Goal: Task Accomplishment & Management: Complete application form

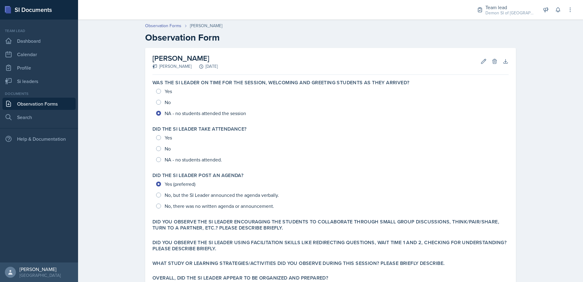
click at [15, 106] on link "Observation Forms" at bounding box center [38, 104] width 73 height 12
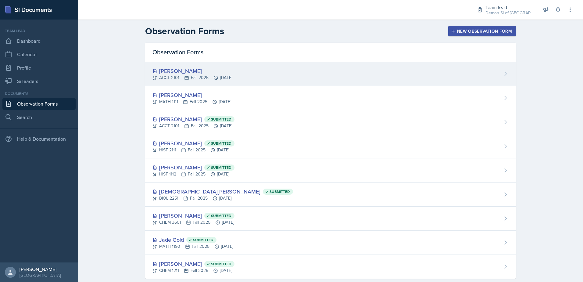
click at [192, 73] on div "[PERSON_NAME]" at bounding box center [193, 71] width 80 height 8
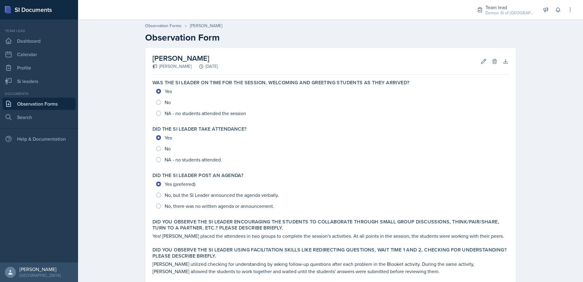
click at [476, 64] on div "Edit Delete" at bounding box center [487, 61] width 22 height 6
click at [482, 63] on icon at bounding box center [484, 61] width 5 height 5
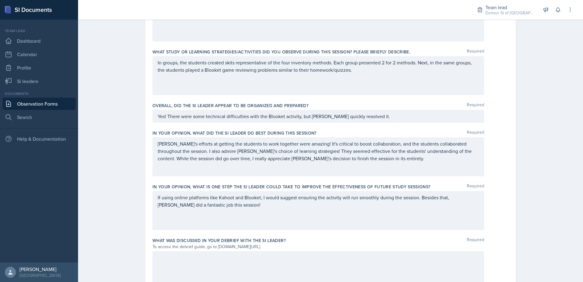
scroll to position [361, 0]
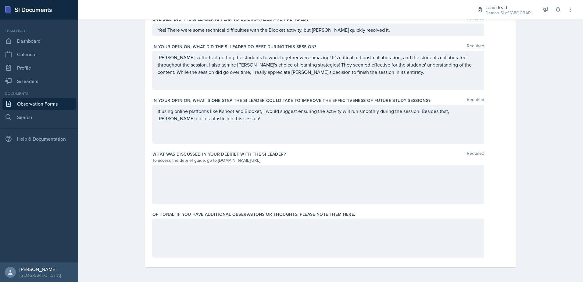
click at [230, 134] on div "If using online platforms like Kahoot and Blooket, I would suggest ensuring the…" at bounding box center [319, 124] width 332 height 39
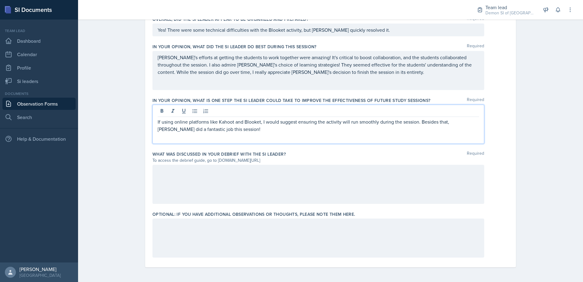
click at [419, 124] on p "If using online platforms like Kahoot and Blooket, I would suggest ensuring the…" at bounding box center [319, 125] width 322 height 15
click at [391, 161] on div "To access the debrief guide, go to [DOMAIN_NAME][URL]" at bounding box center [319, 160] width 332 height 6
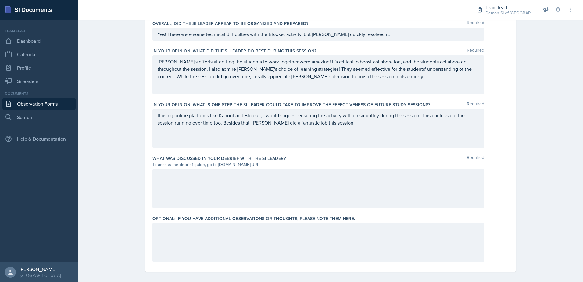
click at [395, 83] on div "[PERSON_NAME]'s efforts at getting the students to work together were amazing! …" at bounding box center [319, 74] width 332 height 39
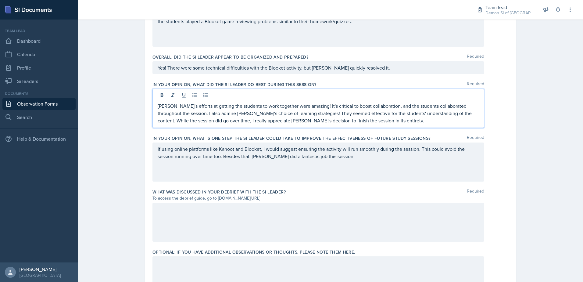
scroll to position [314, 0]
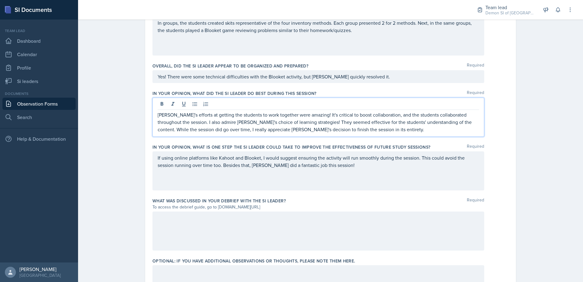
click at [331, 76] on p "Yes! There were some technical difficulties with the Blooket activity, but [PER…" at bounding box center [319, 76] width 322 height 7
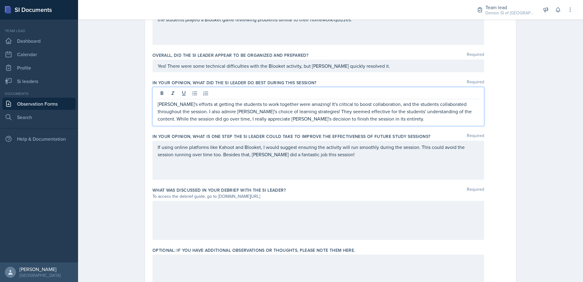
click at [336, 70] on p "Yes! There were some technical difficulties with the Blooket activity, but [PER…" at bounding box center [319, 65] width 322 height 7
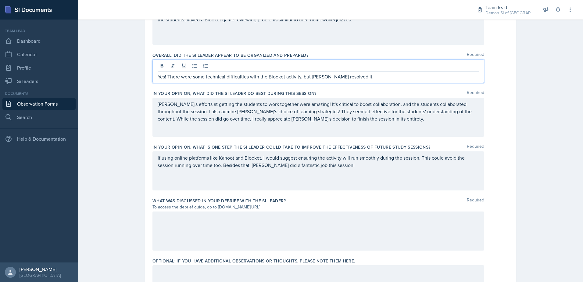
click at [368, 130] on div "[PERSON_NAME]'s efforts at getting the students to work together were amazing! …" at bounding box center [319, 117] width 332 height 39
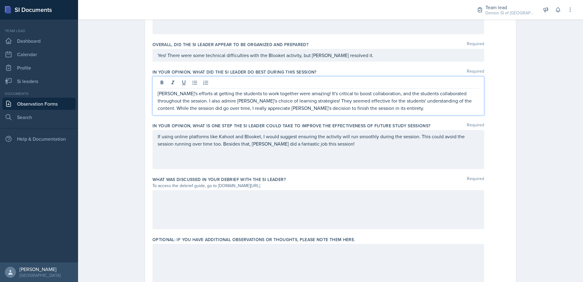
click at [339, 104] on p "[PERSON_NAME]'s efforts at getting the students to work together were amazing! …" at bounding box center [319, 101] width 322 height 22
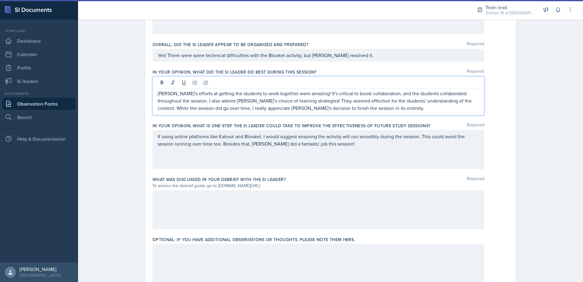
click at [323, 228] on div at bounding box center [319, 209] width 332 height 39
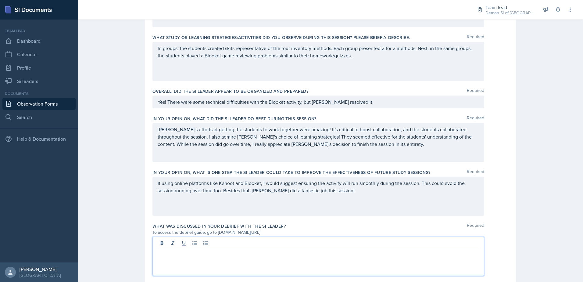
scroll to position [361, 0]
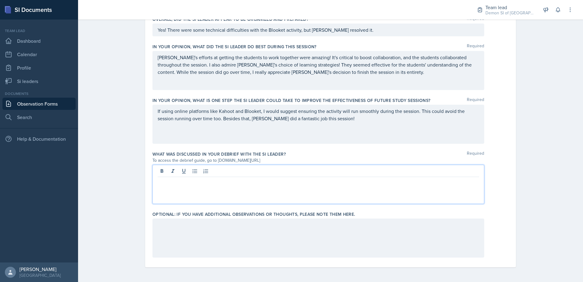
click at [250, 185] on p at bounding box center [319, 181] width 322 height 7
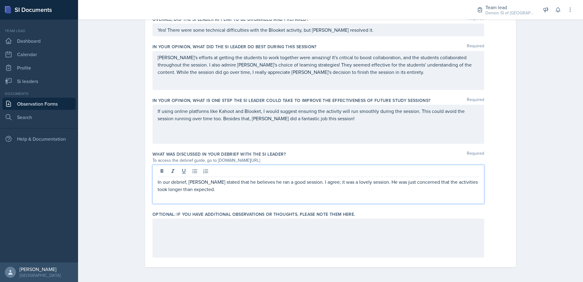
click at [233, 197] on div "In our debrief, [PERSON_NAME] stated that he believes he ran a good session. I …" at bounding box center [319, 184] width 332 height 39
click at [221, 191] on p "In our debrief, [PERSON_NAME] stated that he believes he ran a good session. I …" at bounding box center [319, 185] width 322 height 15
click at [472, 193] on p "In our debrief, [PERSON_NAME] stated that he believes he ran a good session. I …" at bounding box center [319, 185] width 322 height 15
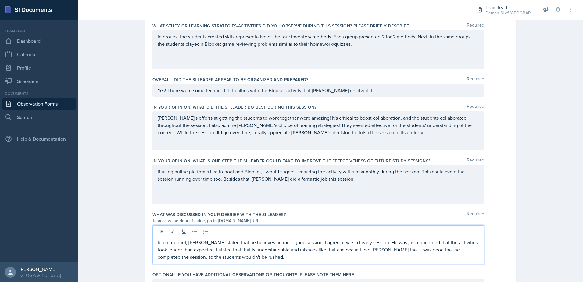
scroll to position [298, 0]
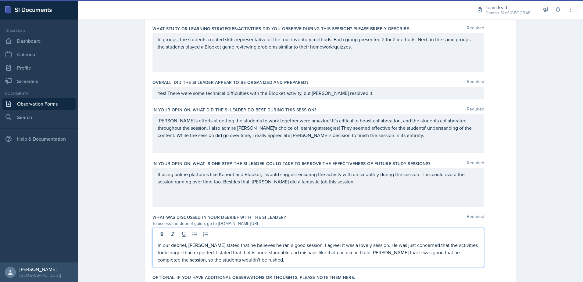
click at [419, 162] on label "In your opinion, what is ONE step the SI Leader could take to improve the effec…" at bounding box center [292, 164] width 278 height 6
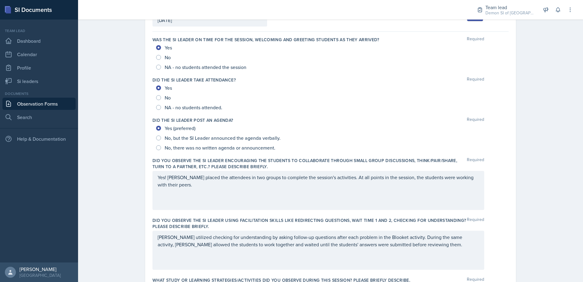
scroll to position [0, 0]
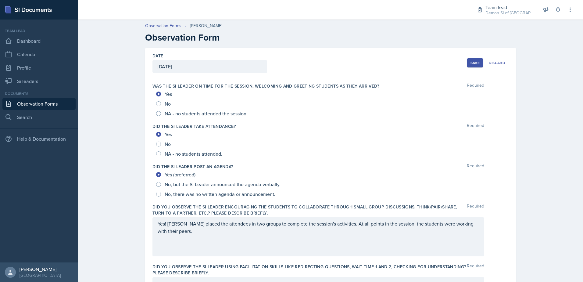
click at [471, 67] on button "Save" at bounding box center [475, 62] width 16 height 9
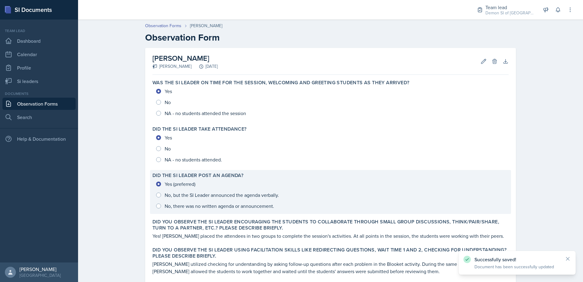
click at [390, 213] on div "Did the SI Leader post an agenda? Yes (preferred) No, but the SI Leader announc…" at bounding box center [330, 192] width 361 height 44
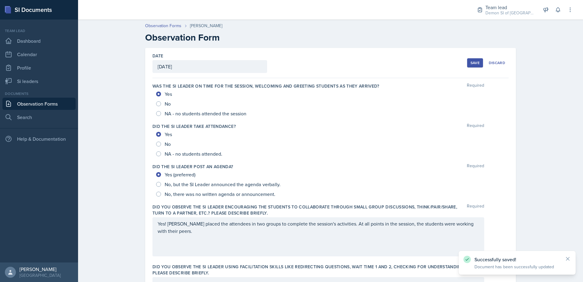
click at [472, 64] on div "Save" at bounding box center [475, 62] width 9 height 5
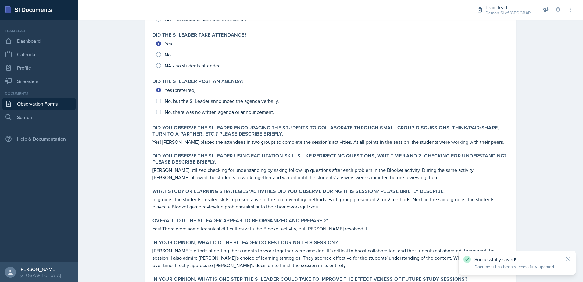
scroll to position [210, 0]
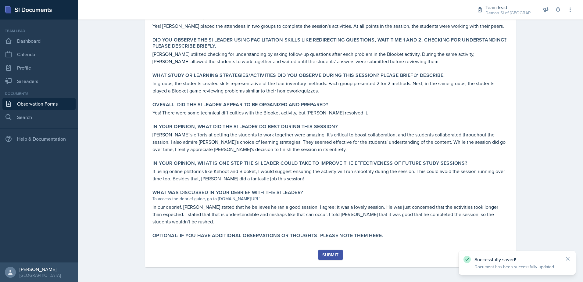
click at [319, 259] on button "Submit" at bounding box center [331, 255] width 24 height 10
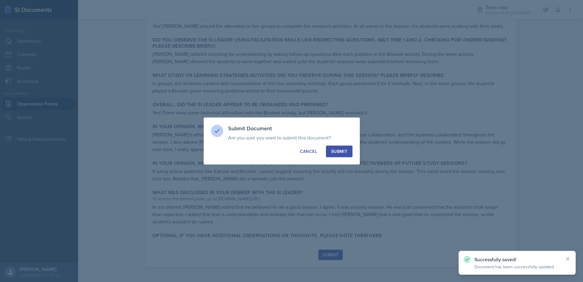
click at [348, 151] on button "Submit" at bounding box center [339, 152] width 27 height 12
radio input "true"
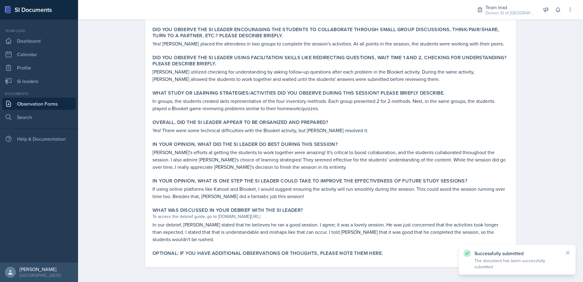
click at [62, 104] on link "Observation Forms" at bounding box center [38, 104] width 73 height 12
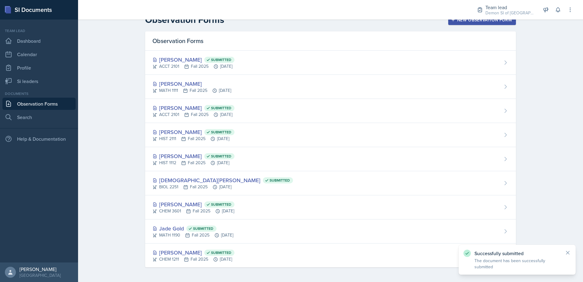
scroll to position [11, 0]
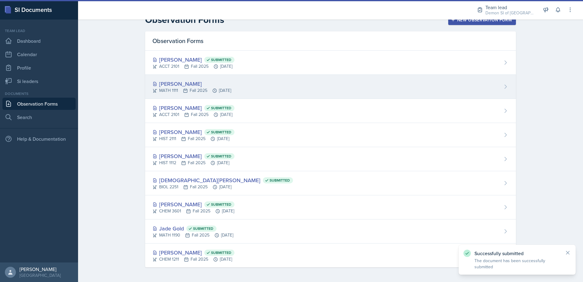
click at [186, 95] on div "[PERSON_NAME] MATH 1111 Fall 2025 [DATE]" at bounding box center [330, 87] width 371 height 24
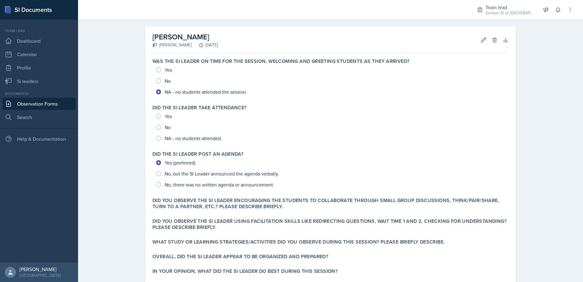
scroll to position [22, 0]
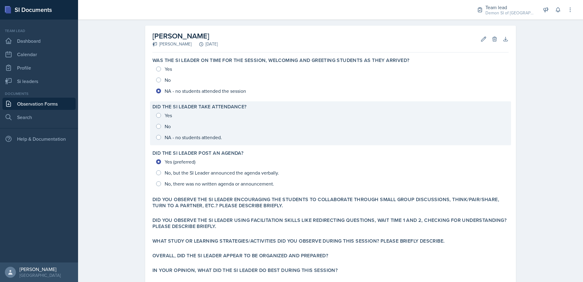
click at [159, 136] on div "Yes No NA - no students attended." at bounding box center [331, 126] width 356 height 33
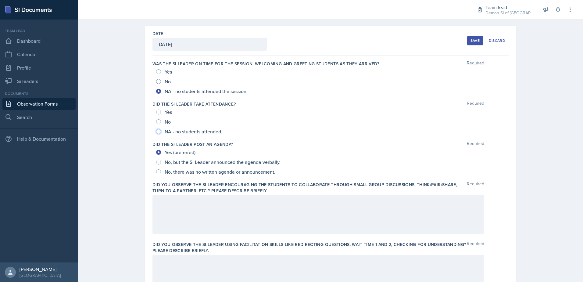
click at [156, 132] on input "NA - no students attended." at bounding box center [158, 131] width 5 height 5
radio input "true"
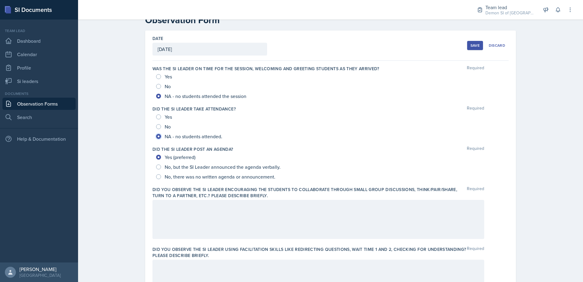
scroll to position [0, 0]
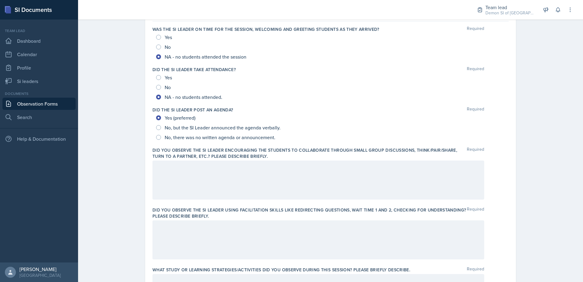
click at [262, 182] on div at bounding box center [319, 180] width 332 height 39
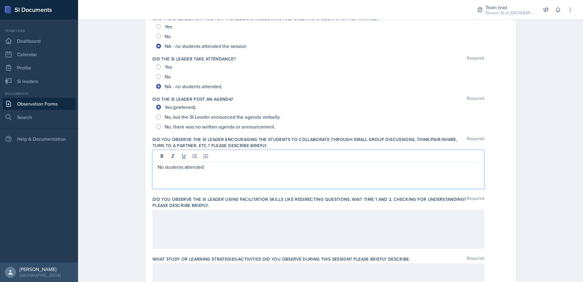
click at [318, 237] on div at bounding box center [319, 229] width 332 height 39
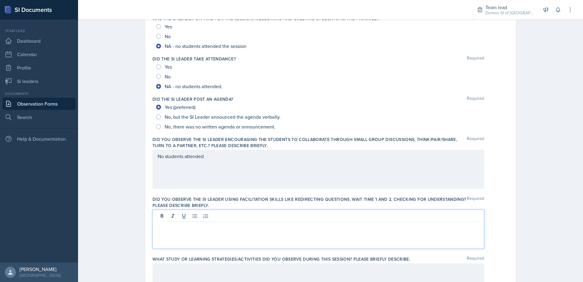
scroll to position [78, 0]
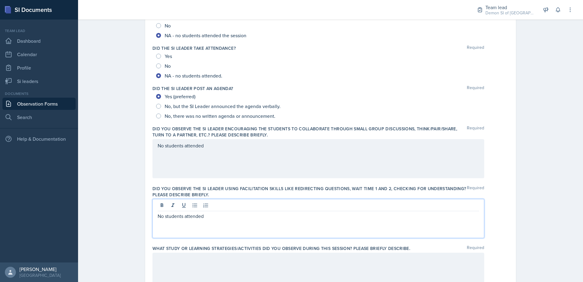
click at [340, 195] on label "Did you observe the SI Leader using facilitation skills like redirecting questi…" at bounding box center [310, 192] width 315 height 12
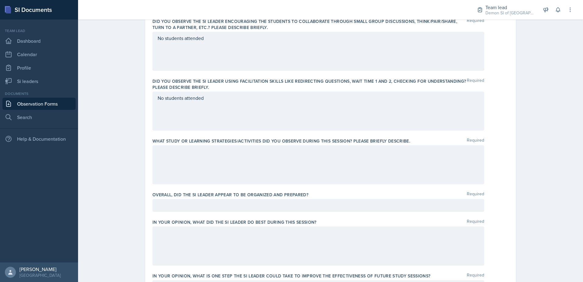
click at [275, 174] on div at bounding box center [319, 164] width 332 height 39
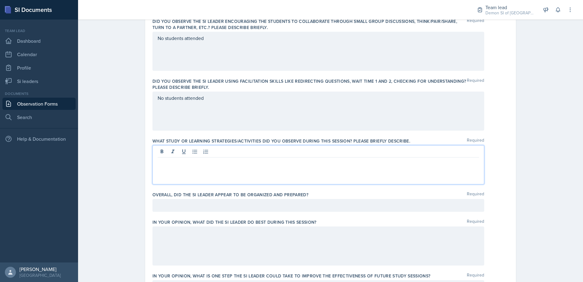
scroll to position [196, 0]
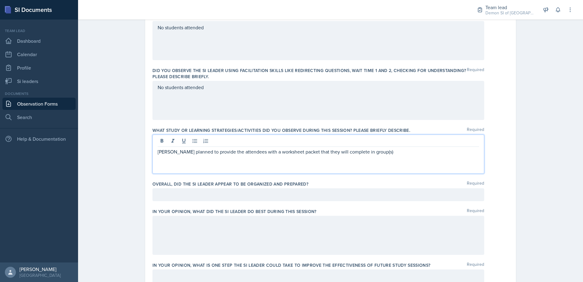
click at [325, 150] on p "[PERSON_NAME] planned to provide the attendees with a worksheet packet that the…" at bounding box center [319, 151] width 322 height 7
click at [333, 154] on p "[PERSON_NAME] planned to provide the attendees with a worksheet packet that the…" at bounding box center [319, 151] width 322 height 7
click at [324, 151] on p "[PERSON_NAME] planned to provide the attendees with a worksheet packet that the…" at bounding box center [319, 151] width 322 height 7
click at [327, 149] on p "[PERSON_NAME] planned to provide the attendees with a worksheet packet that the…" at bounding box center [319, 151] width 322 height 7
click at [326, 149] on p "[PERSON_NAME] planned to provide the attendees with a worksheet packet that the…" at bounding box center [319, 151] width 322 height 7
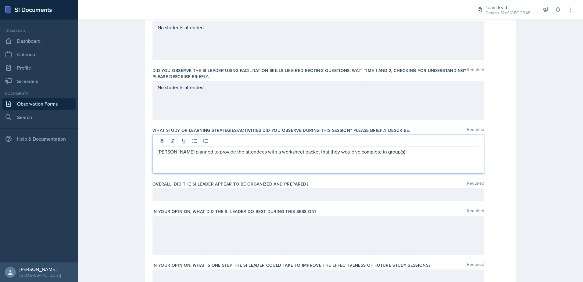
click at [399, 153] on p "[PERSON_NAME] planned to provide the attendees with a worksheet packet that the…" at bounding box center [319, 151] width 322 height 7
click at [366, 153] on p "[PERSON_NAME] planned to provide the attendees with a worksheet packet that the…" at bounding box center [319, 151] width 322 height 7
click at [405, 152] on p "[PERSON_NAME] planned to provide the attendees with a worksheet packet that the…" at bounding box center [319, 151] width 322 height 7
click at [398, 153] on p "[PERSON_NAME] planned to provide the attendees with a worksheet packet that the…" at bounding box center [319, 155] width 322 height 15
click at [396, 153] on p "[PERSON_NAME] planned to provide the attendees with a worksheet packet that the…" at bounding box center [319, 155] width 322 height 15
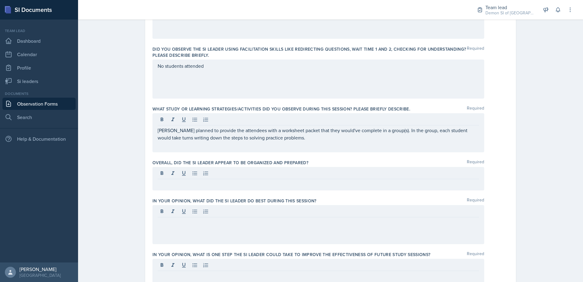
scroll to position [372, 0]
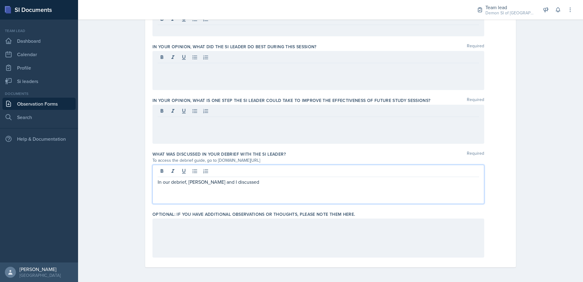
click at [251, 189] on div "In our debrief, [PERSON_NAME] and I discussed" at bounding box center [319, 184] width 332 height 39
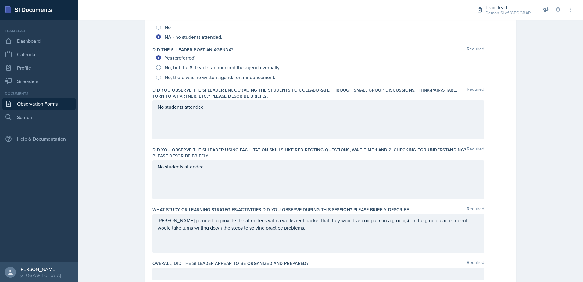
click at [195, 109] on p "No students attended" at bounding box center [319, 106] width 322 height 7
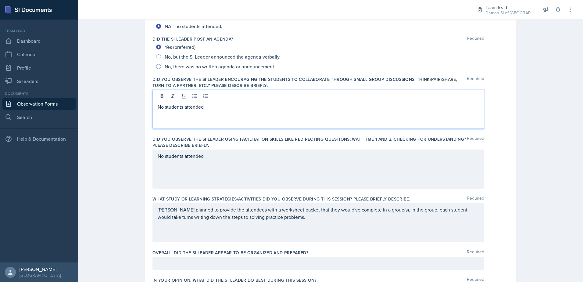
click at [207, 106] on p "No students attended" at bounding box center [319, 106] width 322 height 7
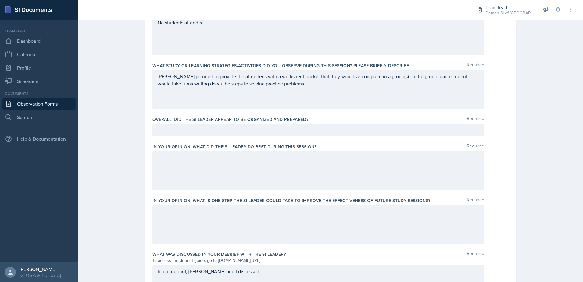
scroll to position [336, 0]
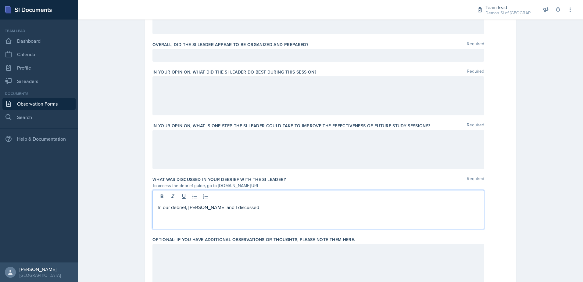
click at [193, 204] on p "In our debrief, [PERSON_NAME] and I discussed" at bounding box center [319, 207] width 322 height 7
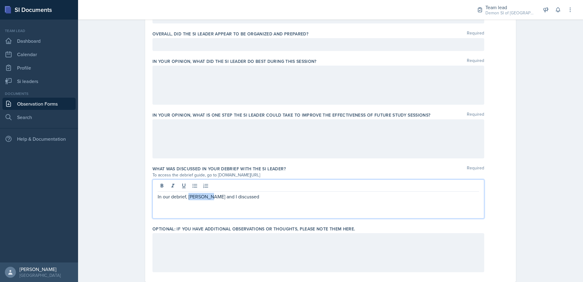
click at [193, 200] on p "In our debrief, [PERSON_NAME] and I discussed" at bounding box center [319, 196] width 322 height 7
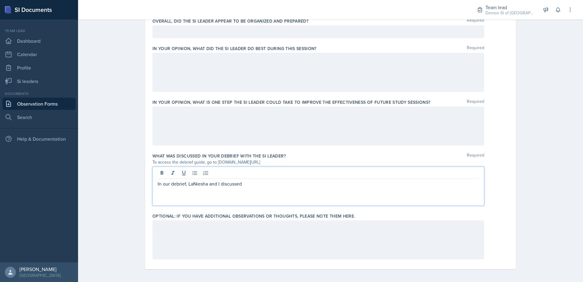
scroll to position [361, 0]
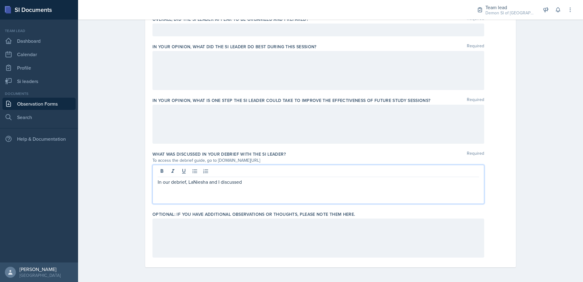
click at [255, 181] on p "In our debrief, LaNiesha and I discussed" at bounding box center [319, 181] width 322 height 7
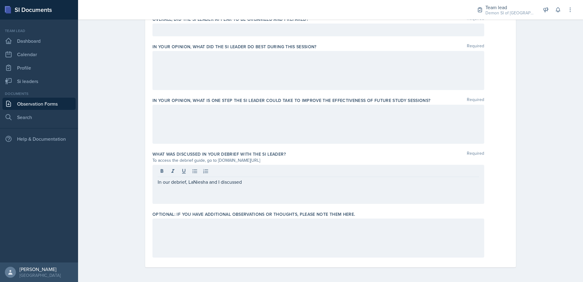
click at [280, 178] on div "In our debrief, LaNiesha and I discussed" at bounding box center [319, 184] width 332 height 39
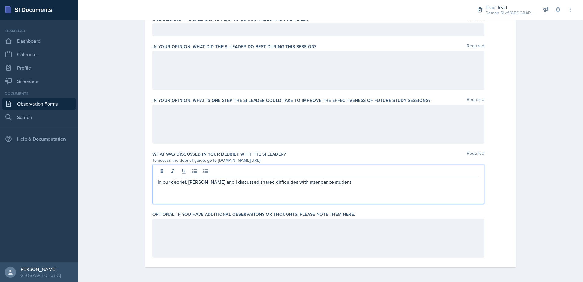
drag, startPoint x: 338, startPoint y: 185, endPoint x: 333, endPoint y: 177, distance: 10.2
click at [337, 184] on p "In our debrief, [PERSON_NAME] and I discussed shared difficulties with attendan…" at bounding box center [319, 181] width 322 height 7
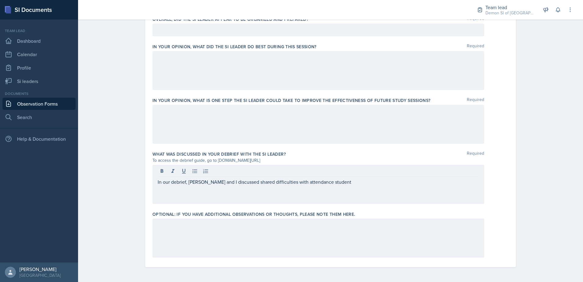
drag, startPoint x: 359, startPoint y: 190, endPoint x: 363, endPoint y: 189, distance: 4.6
click at [359, 190] on div "In our debrief, [PERSON_NAME] and I discussed shared difficulties with attendan…" at bounding box center [319, 184] width 332 height 39
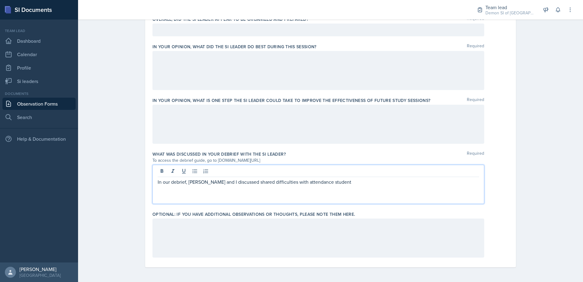
click at [224, 188] on div "In our debrief, [PERSON_NAME] and I discussed shared difficulties with attendan…" at bounding box center [319, 184] width 332 height 39
click at [344, 182] on p "In our debrief, [PERSON_NAME] and I discussed shared difficulties with attendan…" at bounding box center [319, 181] width 322 height 7
drag, startPoint x: 369, startPoint y: 191, endPoint x: 378, endPoint y: 194, distance: 9.8
click at [378, 194] on div "In our debrief, [PERSON_NAME] and I discussed shared difficulties with attendan…" at bounding box center [319, 184] width 332 height 39
click at [316, 174] on div at bounding box center [319, 172] width 322 height 10
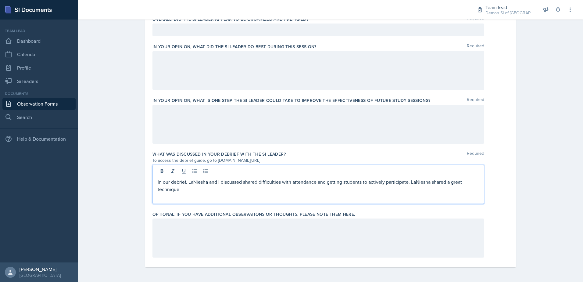
click at [322, 187] on p "In our debrief, LaNiesha and I discussed shared difficulties with attendance an…" at bounding box center [319, 185] width 322 height 15
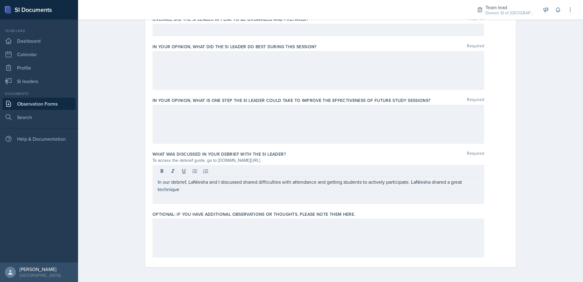
click at [190, 193] on div "In our debrief, LaNiesha and I discussed shared difficulties with attendance an…" at bounding box center [319, 184] width 332 height 39
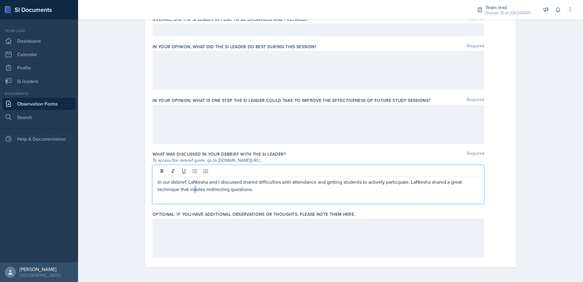
click at [192, 193] on div "In our debrief, LaNiesha and I discussed shared difficulties with attendance an…" at bounding box center [319, 184] width 332 height 39
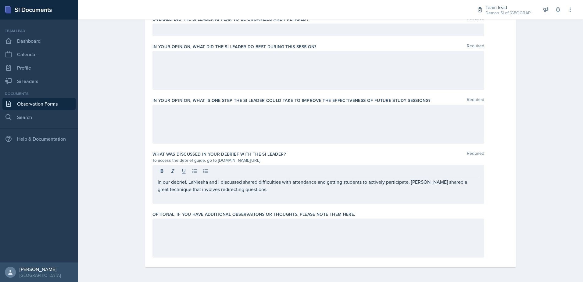
click at [259, 195] on div "In our debrief, LaNiesha and I discussed shared difficulties with attendance an…" at bounding box center [319, 184] width 332 height 39
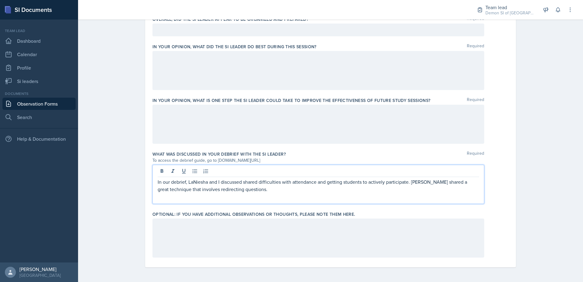
click at [261, 191] on p "In our debrief, LaNiesha and I discussed shared difficulties with attendance an…" at bounding box center [319, 185] width 322 height 15
click at [384, 190] on p "In our debrief, LaNiesha and I discussed shared difficulties with attendance an…" at bounding box center [319, 185] width 322 height 15
click at [373, 191] on p "In our debrief, LaNiesha and I discussed shared difficulties with attendance an…" at bounding box center [319, 185] width 322 height 15
click at [393, 192] on p "In our debrief, LaNiesha and I discussed shared difficulties with attendance an…" at bounding box center [319, 185] width 322 height 15
click at [344, 199] on div "In our debrief, LaNiesha and I discussed shared difficulties with attendance an…" at bounding box center [319, 184] width 332 height 39
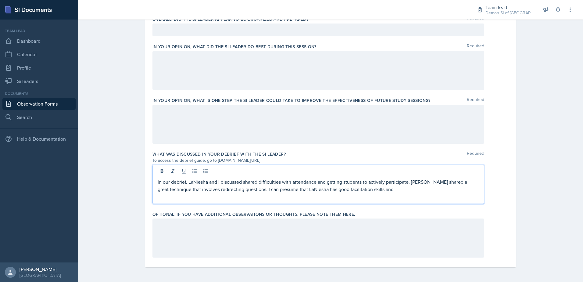
click at [375, 188] on p "In our debrief, LaNiesha and I discussed shared difficulties with attendance an…" at bounding box center [319, 185] width 322 height 15
click at [382, 191] on p "In our debrief, LaNiesha and I discussed shared difficulties with attendance an…" at bounding box center [319, 185] width 322 height 15
click at [284, 191] on p "In our debrief, LaNiesha and I discussed shared difficulties with attendance an…" at bounding box center [319, 185] width 322 height 15
click at [343, 192] on p "In our debrief, LaNiesha and I discussed shared difficulties with attendance an…" at bounding box center [319, 185] width 322 height 15
click at [353, 189] on p "In our debrief, LaNiesha and I discussed shared difficulties with attendance an…" at bounding box center [319, 185] width 322 height 15
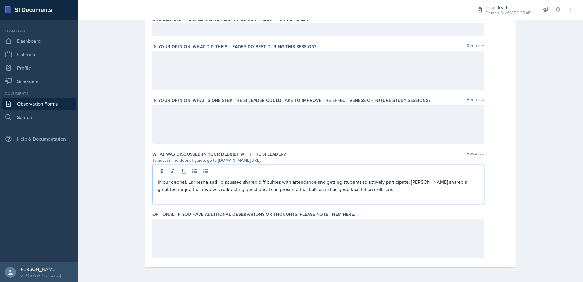
click at [354, 189] on p "In our debrief, LaNiesha and I discussed shared difficulties with attendance an…" at bounding box center [319, 185] width 322 height 15
click at [377, 191] on p "In our debrief, LaNiesha and I discussed shared difficulties with attendance an…" at bounding box center [319, 185] width 322 height 15
click at [379, 189] on p "In our debrief, LaNiesha and I discussed shared difficulties with attendance an…" at bounding box center [319, 185] width 322 height 15
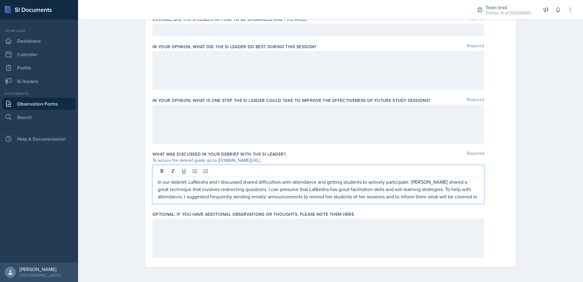
click at [453, 199] on p "In our debrief, LaNiesha and I discussed shared difficulties with attendance an…" at bounding box center [319, 189] width 322 height 22
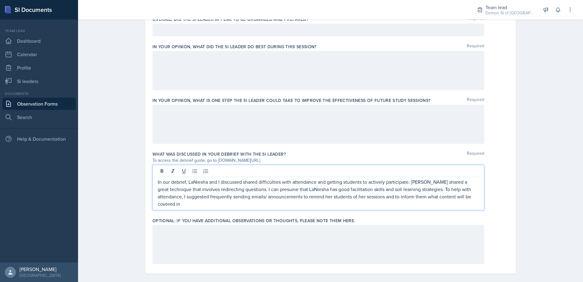
click at [442, 204] on p "In our debrief, LaNiesha and I discussed shared difficulties with attendance an…" at bounding box center [319, 192] width 322 height 29
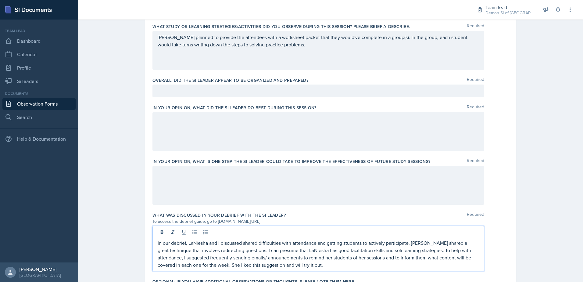
click at [276, 197] on div at bounding box center [319, 185] width 332 height 39
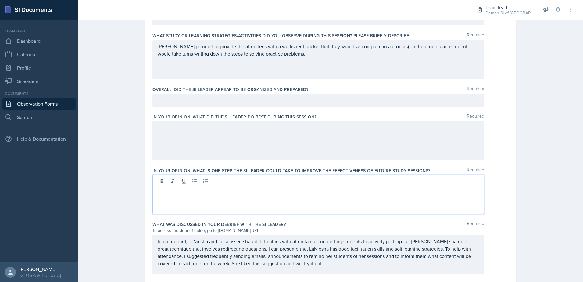
scroll to position [280, 0]
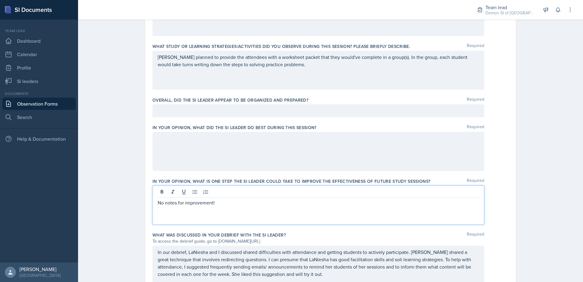
click at [258, 165] on div at bounding box center [319, 151] width 332 height 39
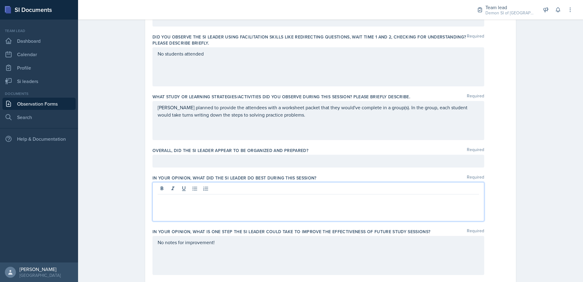
click at [231, 159] on p at bounding box center [319, 160] width 322 height 7
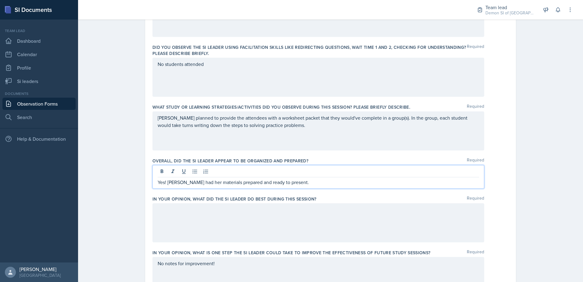
scroll to position [179, 0]
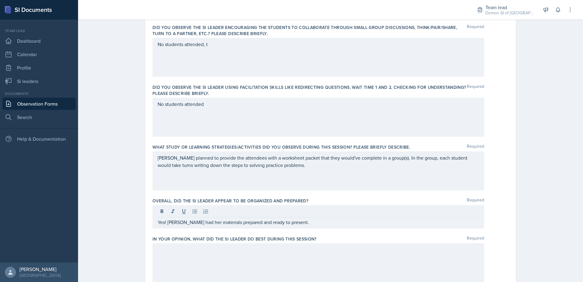
click at [235, 109] on div "No students attended" at bounding box center [319, 117] width 332 height 39
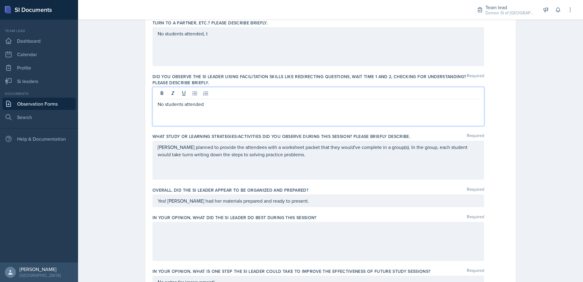
scroll to position [160, 0]
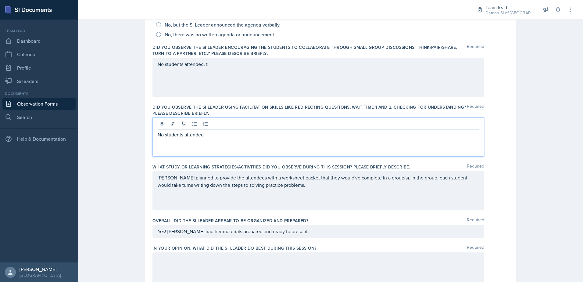
click at [219, 65] on p "No students attended, t" at bounding box center [319, 63] width 322 height 7
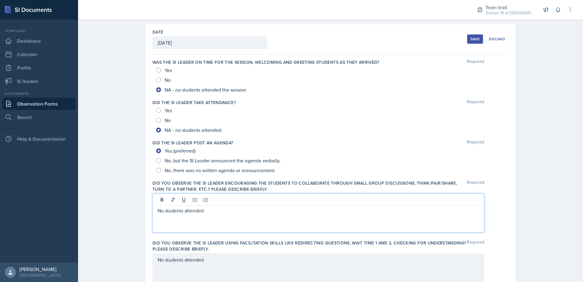
scroll to position [0, 0]
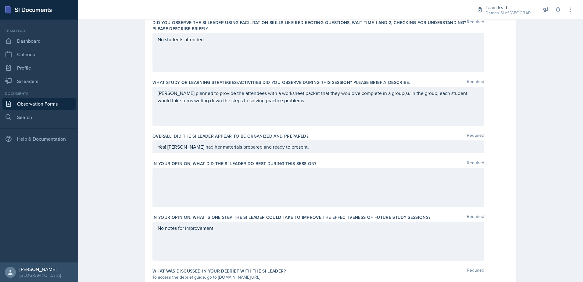
click at [228, 99] on p "[PERSON_NAME] planned to provide the attendees with a worksheet packet that the…" at bounding box center [319, 96] width 322 height 15
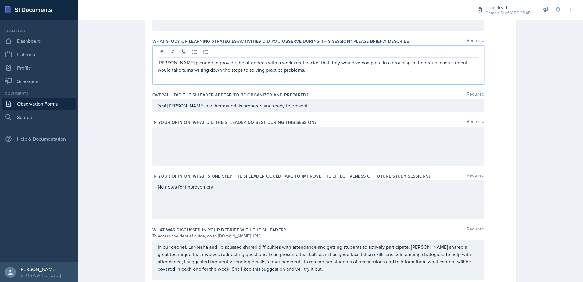
click at [198, 107] on p "Yes! [PERSON_NAME] had her materials prepared and ready to present." at bounding box center [319, 105] width 322 height 7
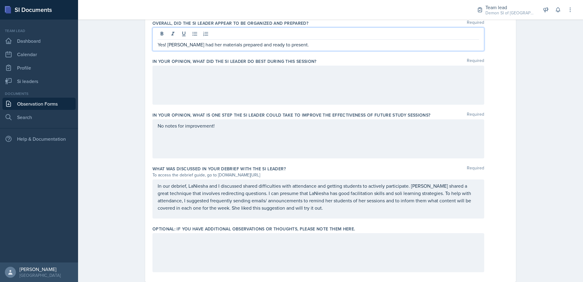
click at [203, 98] on div at bounding box center [319, 85] width 332 height 39
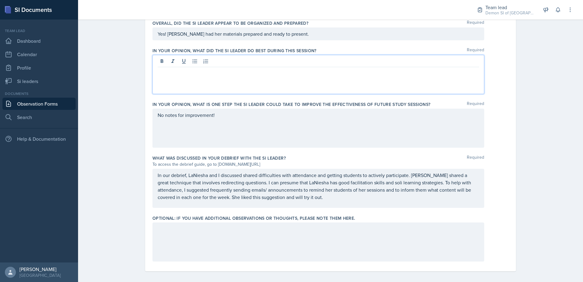
scroll to position [361, 0]
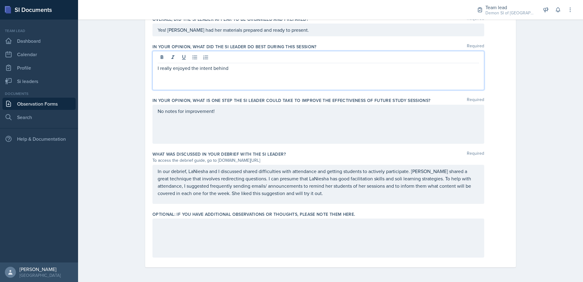
click at [189, 71] on p "I really enjoyed the intent behind" at bounding box center [319, 67] width 322 height 7
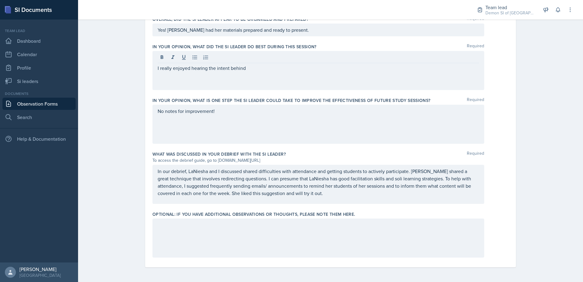
click at [257, 64] on div "I really enjoyed hearing the intent behind" at bounding box center [319, 70] width 332 height 39
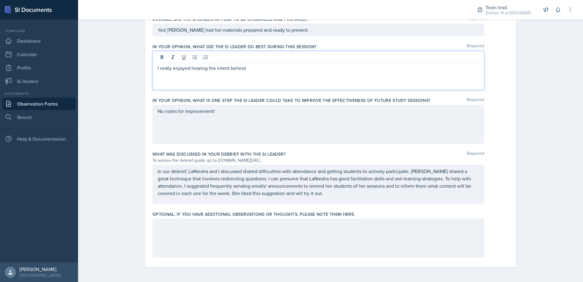
click at [254, 67] on p "I really enjoyed hearing the intent behind" at bounding box center [319, 67] width 322 height 7
click at [203, 67] on p "I really enjoyed hearing the intent behind" at bounding box center [319, 67] width 322 height 7
click at [244, 66] on p "I really enjoyed seeing the intent behind" at bounding box center [319, 67] width 322 height 7
click at [338, 69] on p "I really enjoyed seeing the intent behind LaNiesha's learning strategies! They …" at bounding box center [319, 67] width 322 height 7
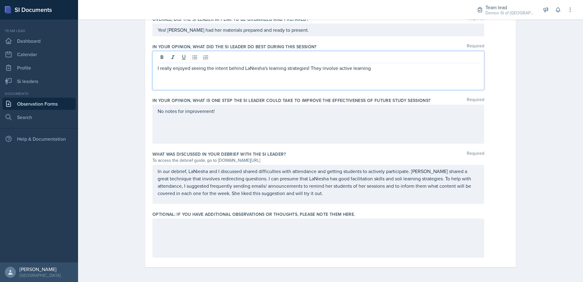
click at [371, 70] on p "I really enjoyed seeing the intent behind LaNiesha's learning strategies! They …" at bounding box center [319, 67] width 322 height 7
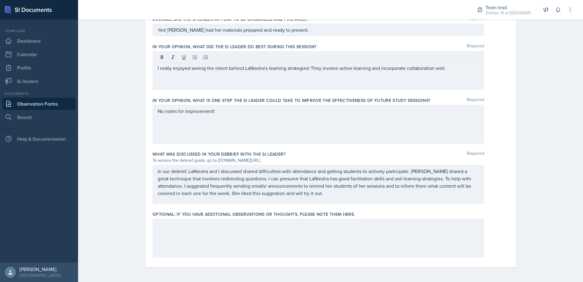
click at [353, 93] on div "In your opinion, what did the SI Leader do BEST during this session? Required I…" at bounding box center [331, 68] width 356 height 54
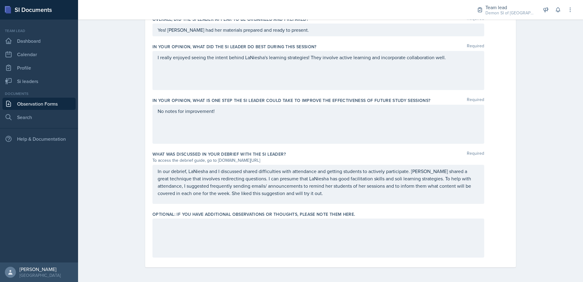
click at [419, 60] on div "I really enjoyed seeing the intent behind LaNiesha's learning strategies! They …" at bounding box center [319, 70] width 332 height 39
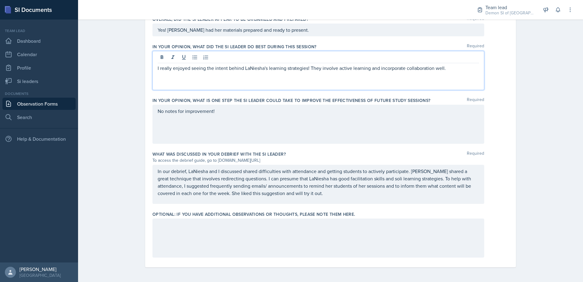
click at [419, 60] on div at bounding box center [319, 58] width 322 height 10
drag, startPoint x: 419, startPoint y: 60, endPoint x: 419, endPoint y: 67, distance: 6.7
click at [419, 67] on p "I really enjoyed seeing the intent behind LaNiesha's learning strategies! They …" at bounding box center [319, 67] width 322 height 7
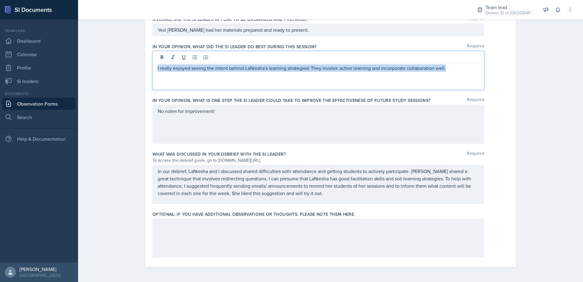
click at [419, 67] on p "I really enjoyed seeing the intent behind LaNiesha's learning strategies! They …" at bounding box center [319, 67] width 322 height 7
copy p "I really enjoyed seeing the intent behind LaNiesha's learning strategies! They …"
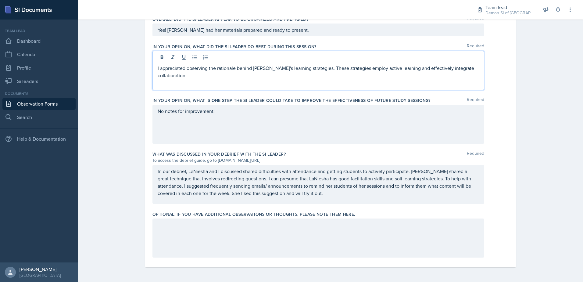
click at [232, 69] on p "I appreciated observing the rationale behind [PERSON_NAME]'s learning strategie…" at bounding box center [319, 71] width 322 height 15
click at [254, 130] on div "No notes for improvement!" at bounding box center [319, 124] width 332 height 39
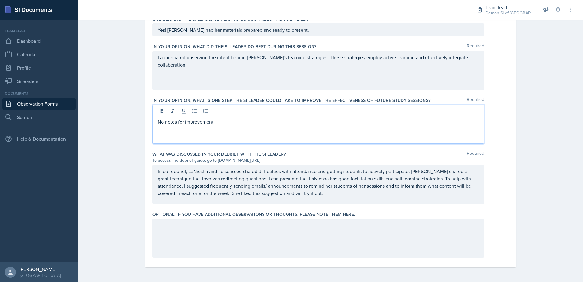
click at [233, 125] on div "No notes for improvement!" at bounding box center [319, 124] width 332 height 39
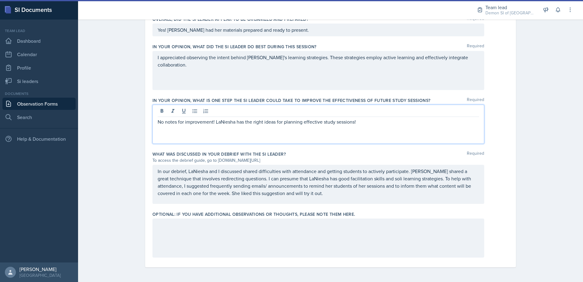
click at [327, 220] on div at bounding box center [319, 237] width 332 height 39
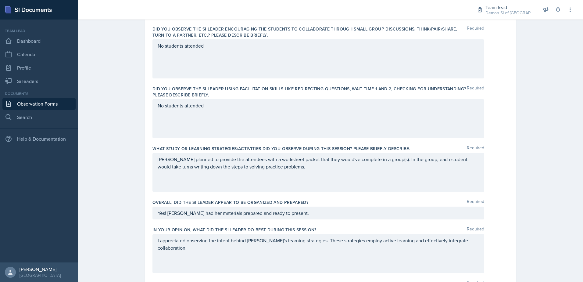
scroll to position [0, 0]
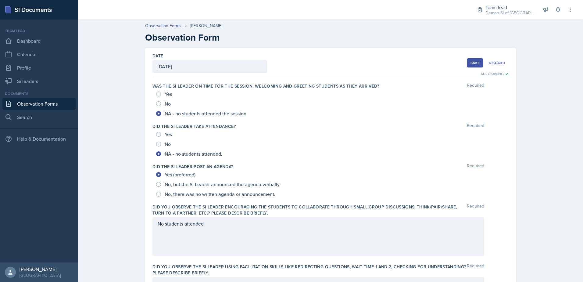
click at [477, 60] on button "Save" at bounding box center [475, 62] width 16 height 9
click at [471, 66] on button "Save" at bounding box center [475, 62] width 16 height 9
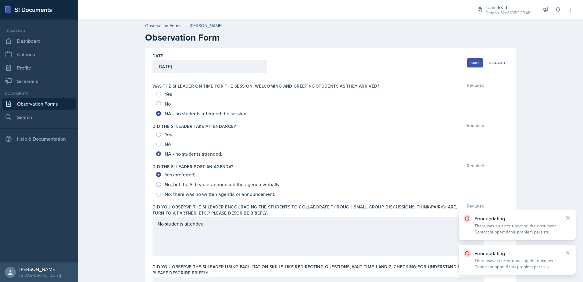
click at [471, 63] on div "Save" at bounding box center [475, 62] width 9 height 5
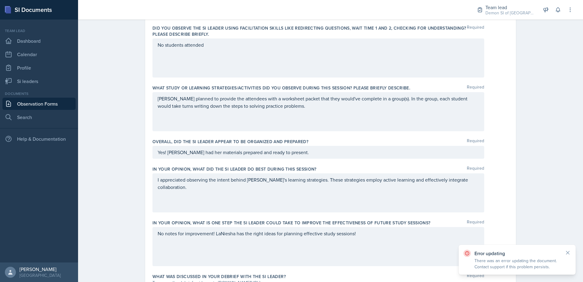
scroll to position [361, 0]
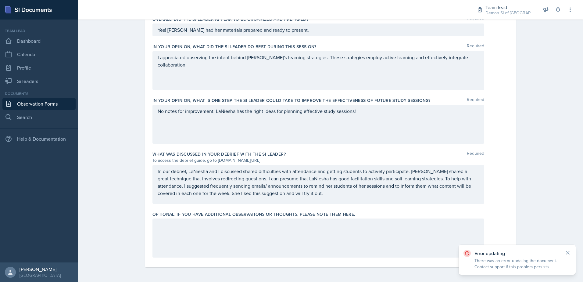
click at [349, 247] on div at bounding box center [319, 237] width 332 height 39
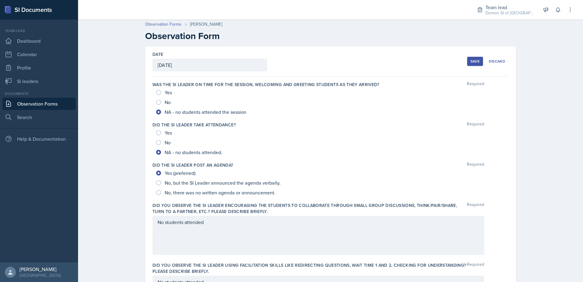
scroll to position [0, 0]
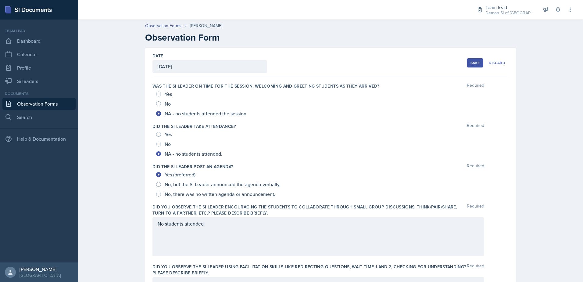
click at [474, 63] on div "Save" at bounding box center [475, 62] width 9 height 5
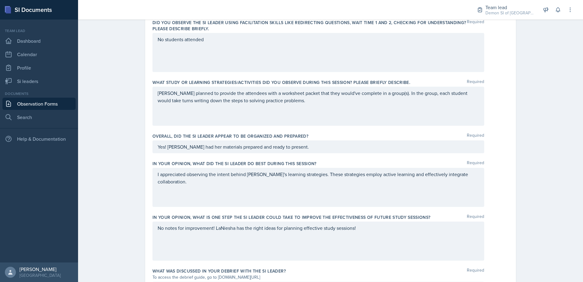
scroll to position [255, 0]
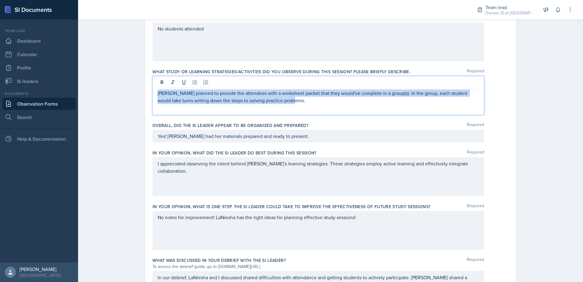
drag, startPoint x: 292, startPoint y: 101, endPoint x: 153, endPoint y: 92, distance: 139.8
click at [153, 92] on div "[PERSON_NAME] planned to provide the attendees with a worksheet packet that the…" at bounding box center [319, 95] width 332 height 39
copy p "[PERSON_NAME] planned to provide the attendees with a worksheet packet that the…"
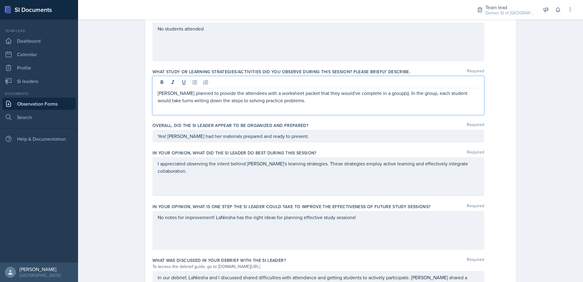
click at [161, 135] on p "Yes! [PERSON_NAME] had her materials prepared and ready to present." at bounding box center [319, 135] width 322 height 7
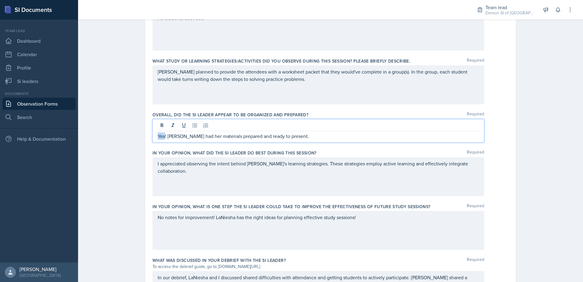
click at [161, 135] on p "Yes! [PERSON_NAME] had her materials prepared and ready to present." at bounding box center [319, 135] width 322 height 7
copy p "Yes! [PERSON_NAME] had her materials prepared and ready to present."
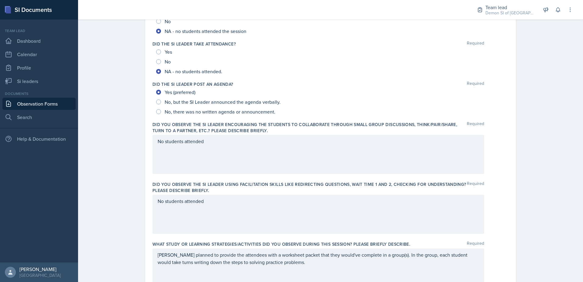
click at [388, 155] on div "No students attended" at bounding box center [319, 154] width 332 height 39
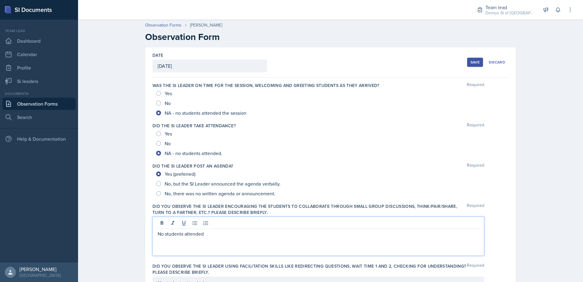
scroll to position [0, 0]
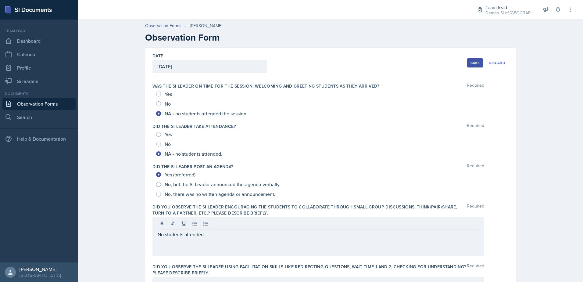
click at [471, 61] on div "Save" at bounding box center [475, 62] width 9 height 5
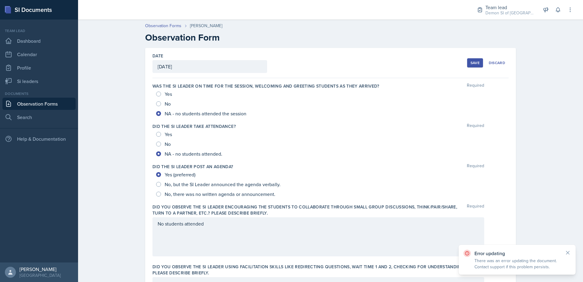
click at [471, 62] on div "Save" at bounding box center [475, 62] width 9 height 5
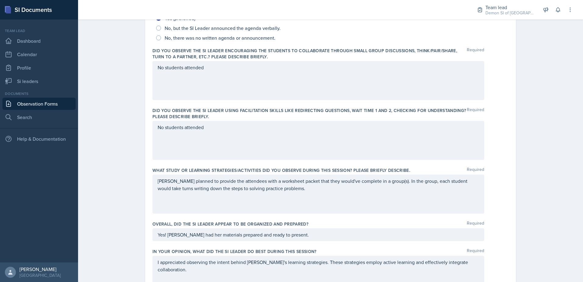
scroll to position [214, 0]
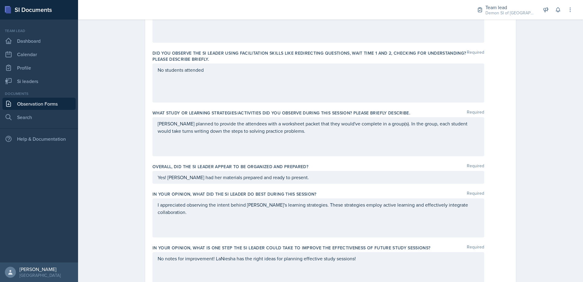
click at [215, 205] on p "I appreciated observing the intent behind [PERSON_NAME]'s learning strategies. …" at bounding box center [319, 208] width 322 height 15
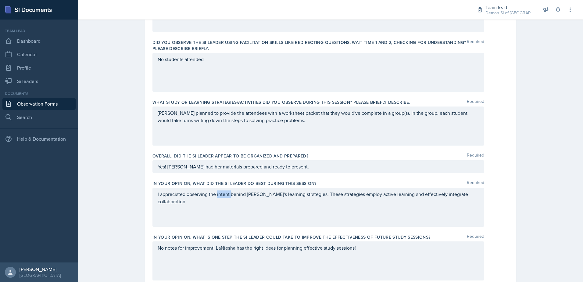
click at [215, 205] on p "I appreciated observing the intent behind [PERSON_NAME]'s learning strategies. …" at bounding box center [319, 197] width 322 height 15
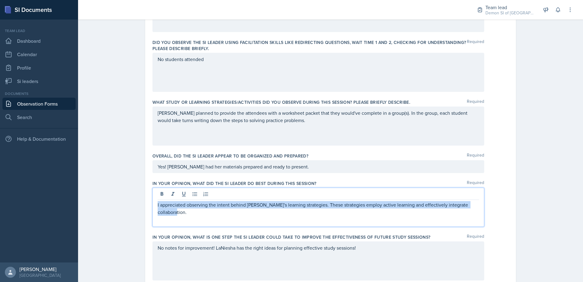
click at [215, 205] on p "I appreciated observing the intent behind [PERSON_NAME]'s learning strategies. …" at bounding box center [319, 208] width 322 height 15
copy p "I appreciated observing the intent behind [PERSON_NAME]'s learning strategies. …"
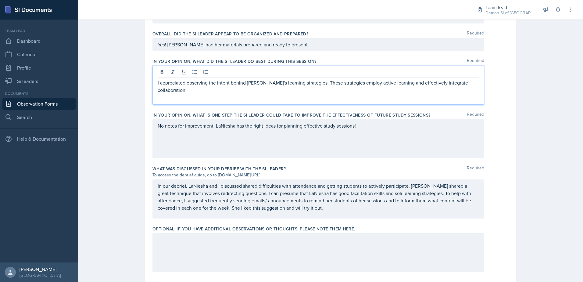
click at [170, 127] on p "No notes for improvement! LaNiesha has the right ideas for planning effective s…" at bounding box center [319, 125] width 322 height 7
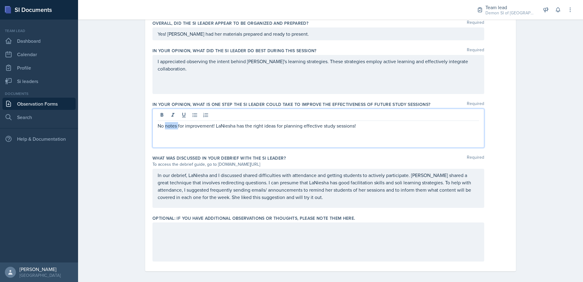
click at [170, 127] on p "No notes for improvement! LaNiesha has the right ideas for planning effective s…" at bounding box center [319, 125] width 322 height 7
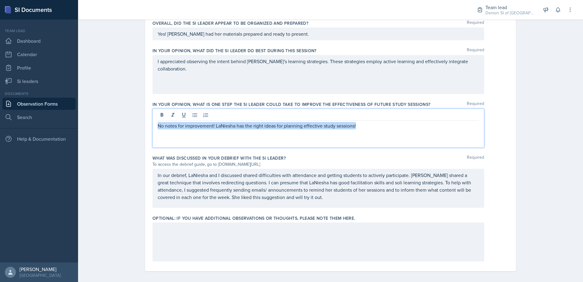
click at [170, 127] on p "No notes for improvement! LaNiesha has the right ideas for planning effective s…" at bounding box center [319, 125] width 322 height 7
copy p "No notes for improvement! LaNiesha has the right ideas for planning effective s…"
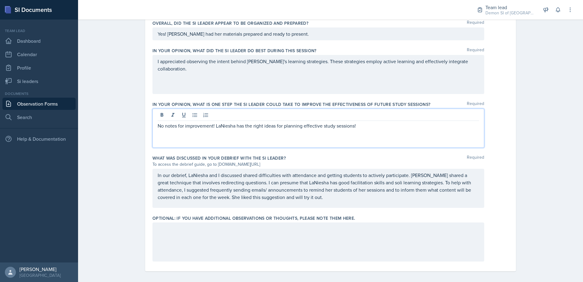
click at [164, 194] on p "In our debrief, LaNiesha and I discussed shared difficulties with attendance an…" at bounding box center [319, 185] width 322 height 29
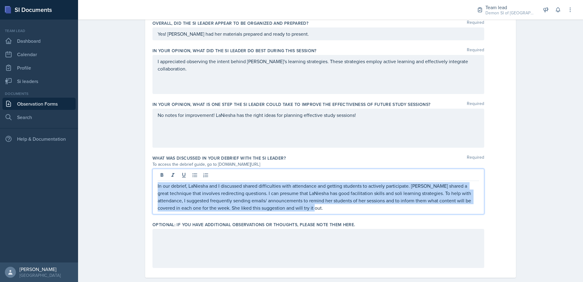
click at [164, 194] on p "In our debrief, LaNiesha and I discussed shared difficulties with attendance an…" at bounding box center [319, 196] width 322 height 29
copy p "In our debrief, LaNiesha and I discussed shared difficulties with attendance an…"
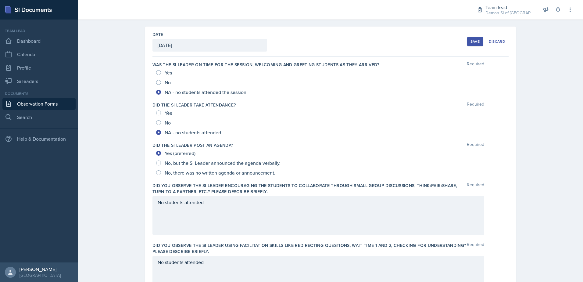
scroll to position [0, 0]
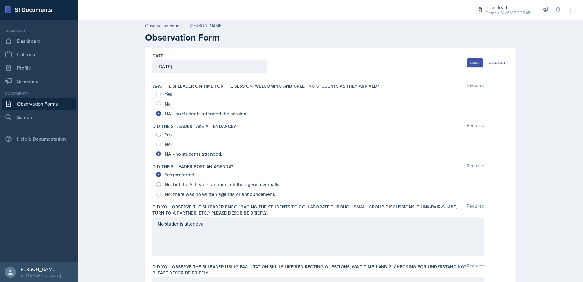
click at [475, 66] on button "Save" at bounding box center [475, 62] width 16 height 9
click at [45, 107] on link "Observation Forms" at bounding box center [38, 104] width 73 height 12
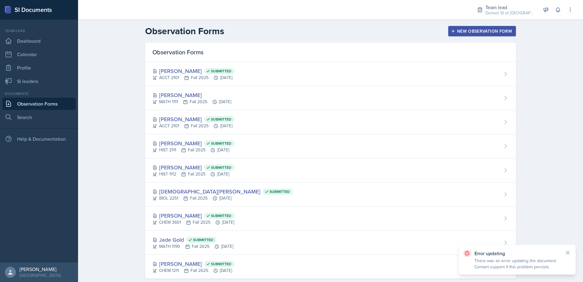
click at [458, 31] on div "New Observation Form" at bounding box center [483, 31] width 60 height 5
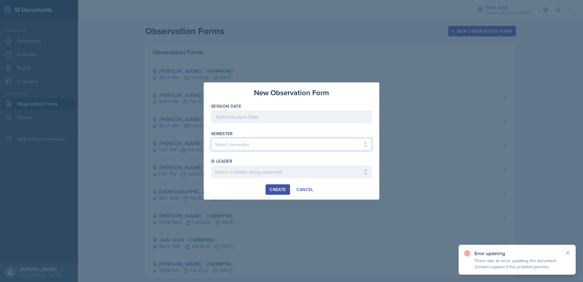
click at [230, 140] on select "Select semester All Spring 2021 Summer 2021 Spring 2022 Fall 2020 Fall 2021 Fal…" at bounding box center [291, 144] width 161 height 13
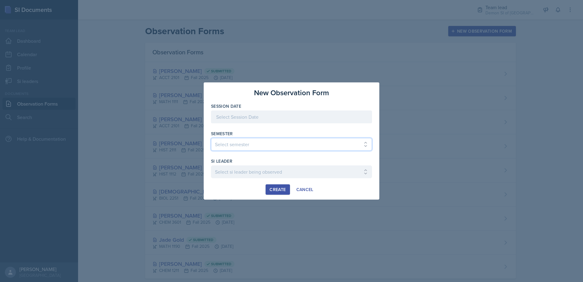
select select "2bed604d-1099-4043-b1bc-2365e8740244"
click at [211, 138] on select "Select semester All Spring 2021 Summer 2021 Spring 2022 Fall 2020 Fall 2021 Fal…" at bounding box center [291, 144] width 161 height 13
click at [232, 121] on div at bounding box center [291, 116] width 161 height 13
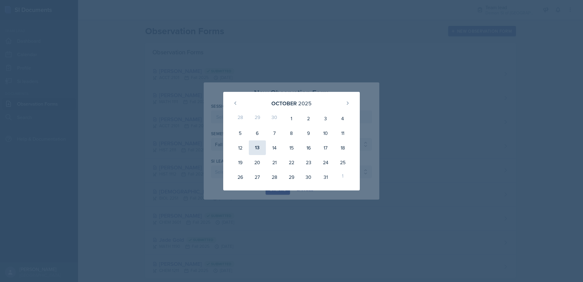
click at [254, 145] on div "13" at bounding box center [257, 147] width 17 height 15
type input "[DATE]"
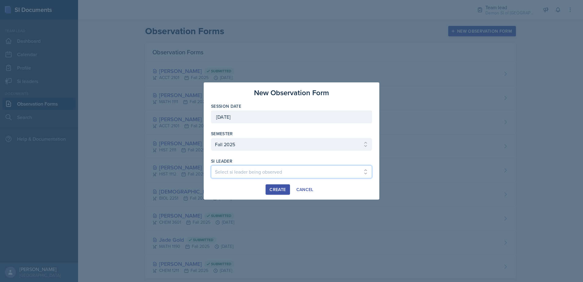
click at [250, 169] on select "Select si leader being observed [PERSON_NAME] / MATH 1190 / Les Mariettables [P…" at bounding box center [291, 171] width 161 height 13
select select "34381008-8068-4ed8-acd2-c2f2b7060cfb"
click at [211, 165] on select "Select si leader being observed [PERSON_NAME] / MATH 1190 / Les Mariettables [P…" at bounding box center [291, 171] width 161 height 13
click at [276, 185] on button "Create" at bounding box center [278, 189] width 24 height 10
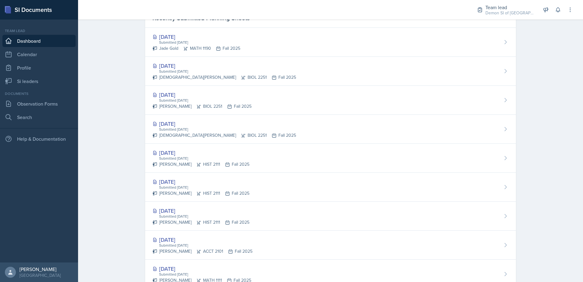
scroll to position [96, 0]
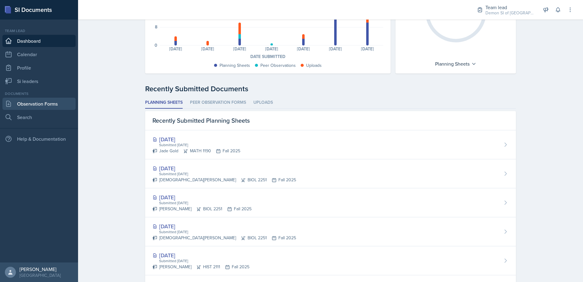
drag, startPoint x: 22, startPoint y: 103, endPoint x: 19, endPoint y: 99, distance: 5.3
click at [21, 103] on link "Observation Forms" at bounding box center [38, 104] width 73 height 12
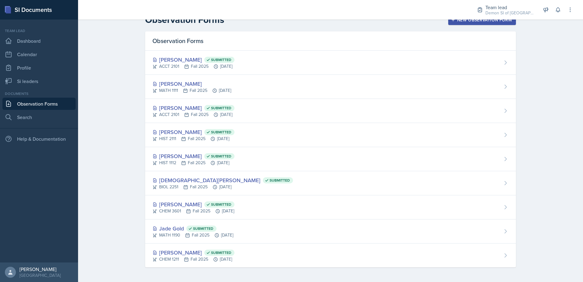
scroll to position [11, 0]
click at [23, 82] on link "Si leaders" at bounding box center [38, 81] width 73 height 12
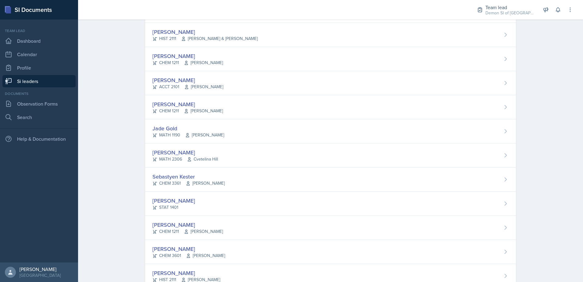
scroll to position [177, 0]
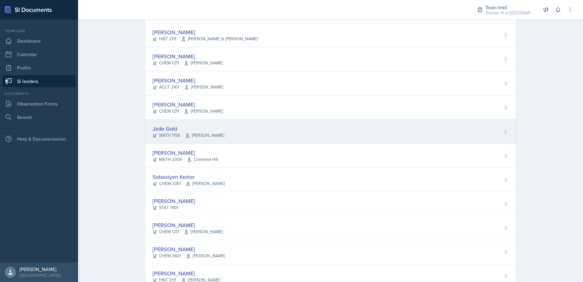
click at [161, 129] on div "Jade Gold" at bounding box center [189, 128] width 72 height 8
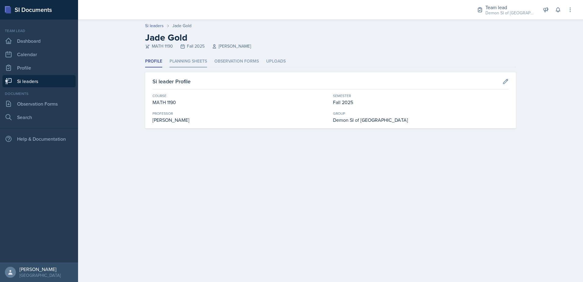
click at [179, 64] on li "Planning Sheets" at bounding box center [189, 62] width 38 height 12
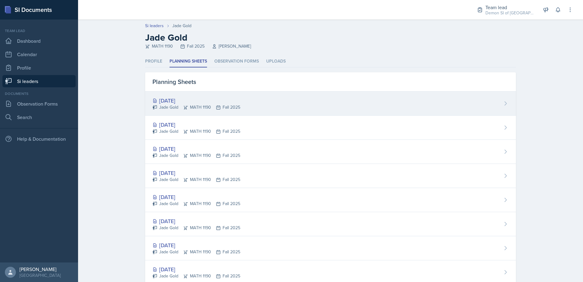
click at [182, 100] on div "Oct 16th, 2025" at bounding box center [197, 100] width 88 height 8
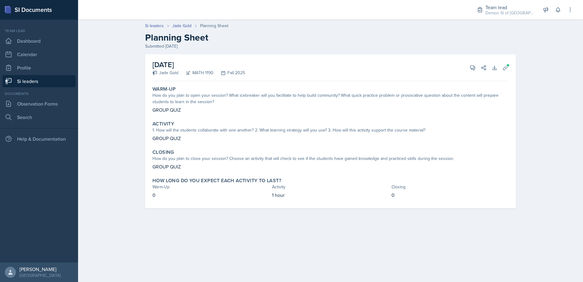
click at [65, 84] on link "Si leaders" at bounding box center [38, 81] width 73 height 12
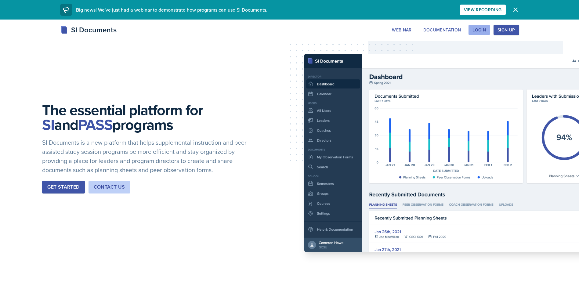
click at [489, 30] on button "Login" at bounding box center [478, 30] width 21 height 10
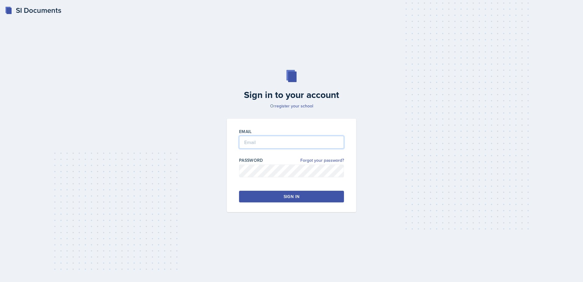
type input "mburfor2@students.kennesaw.edu"
click at [297, 197] on div "Sign in" at bounding box center [292, 196] width 16 height 6
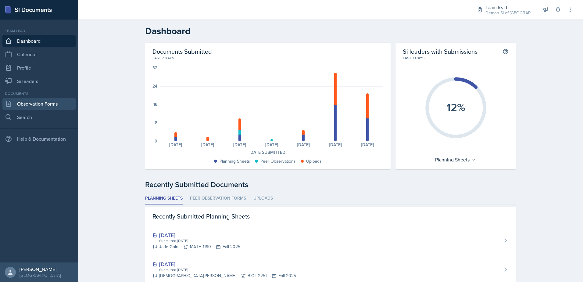
click at [54, 104] on link "Observation Forms" at bounding box center [38, 104] width 73 height 12
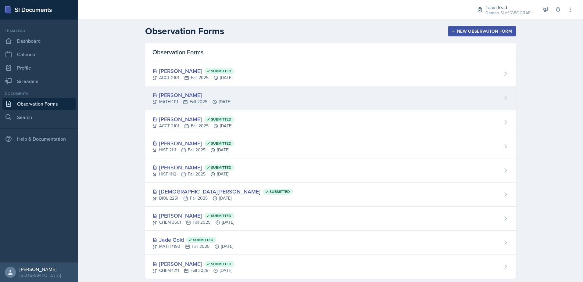
click at [177, 104] on div "MATH 1111 Fall 2025 Oct 13th, 2025" at bounding box center [192, 102] width 79 height 6
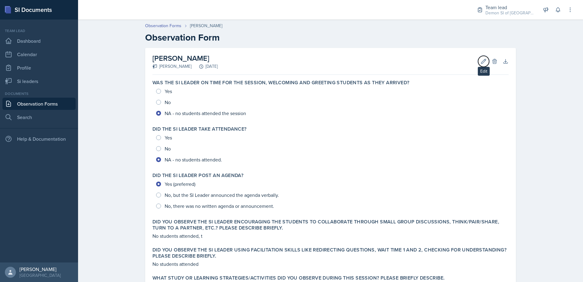
click at [483, 60] on icon at bounding box center [484, 61] width 6 height 6
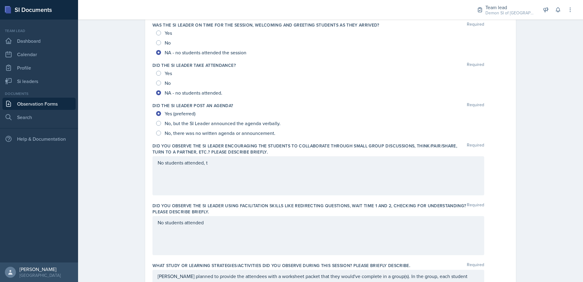
click at [209, 168] on div "No students attended, t" at bounding box center [319, 175] width 332 height 39
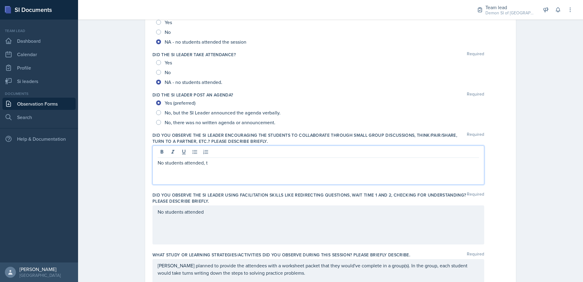
click at [211, 163] on p "No students attended, t" at bounding box center [319, 162] width 322 height 7
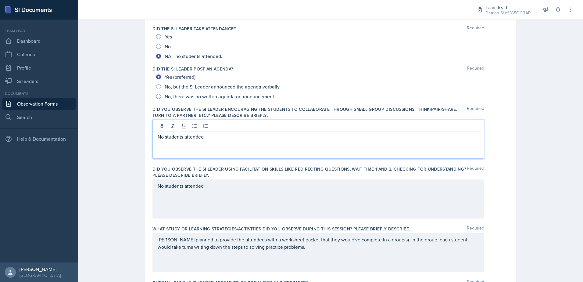
scroll to position [194, 0]
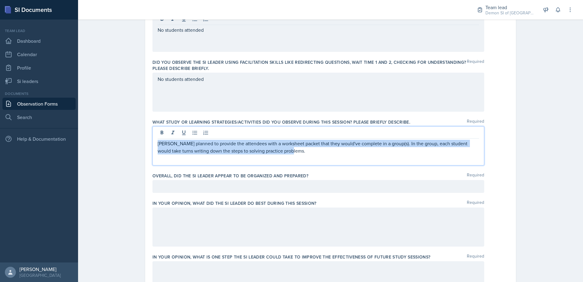
drag, startPoint x: 295, startPoint y: 152, endPoint x: 148, endPoint y: 141, distance: 147.8
click at [148, 141] on div "Date October 13th, 2025 October 2025 28 29 30 1 2 3 4 5 6 7 8 9 10 11 12 13 14 …" at bounding box center [330, 133] width 371 height 580
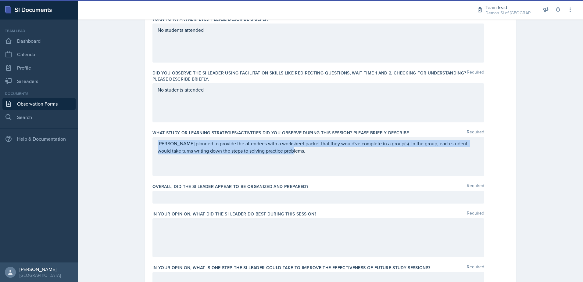
scroll to position [204, 0]
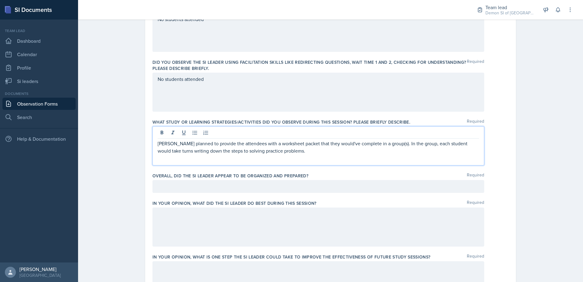
click at [161, 184] on div at bounding box center [319, 186] width 332 height 13
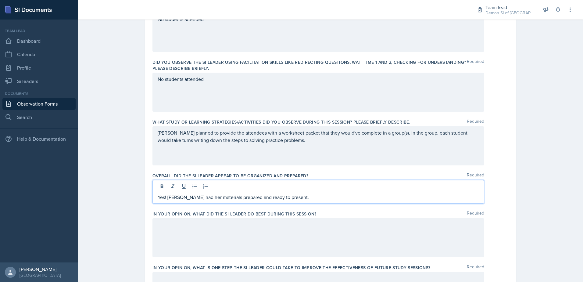
click at [162, 229] on div at bounding box center [319, 237] width 332 height 39
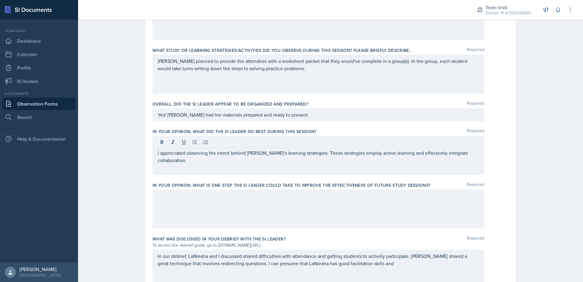
click at [166, 205] on div at bounding box center [319, 208] width 332 height 39
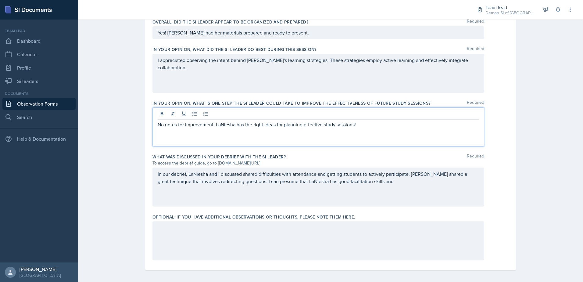
scroll to position [361, 0]
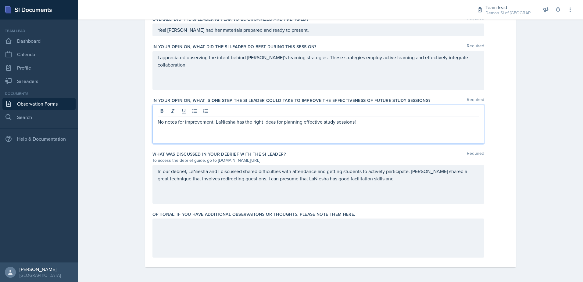
click at [158, 173] on div "In our debrief, LaNiesha and I discussed shared difficulties with attendance an…" at bounding box center [319, 184] width 332 height 39
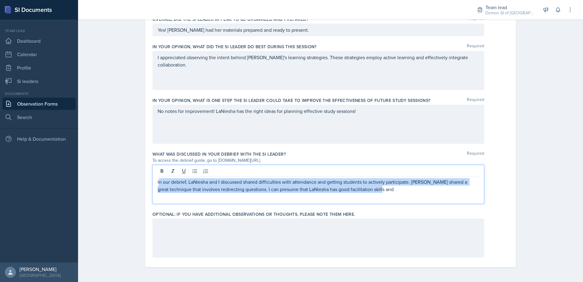
drag, startPoint x: 270, startPoint y: 187, endPoint x: 414, endPoint y: 190, distance: 144.1
click at [414, 190] on p "In our debrief, LaNiesha and I discussed shared difficulties with attendance an…" at bounding box center [319, 185] width 322 height 15
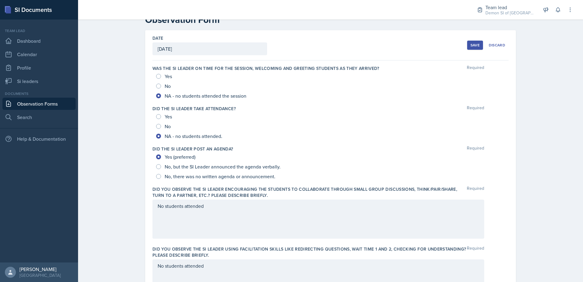
scroll to position [0, 0]
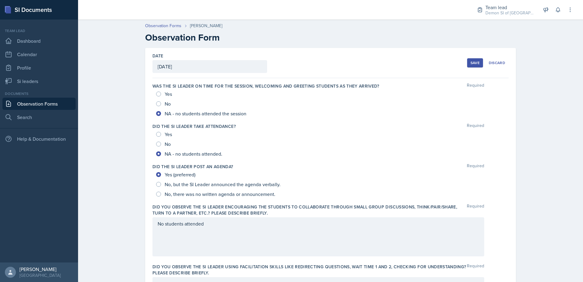
click at [477, 67] on button "Save" at bounding box center [475, 62] width 16 height 9
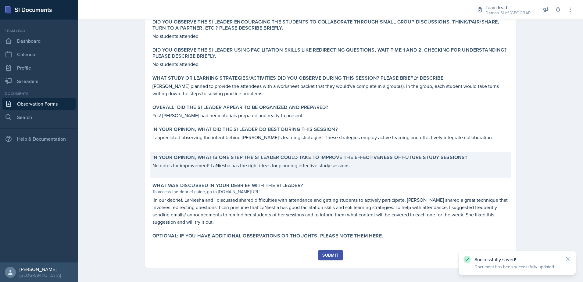
scroll to position [200, 0]
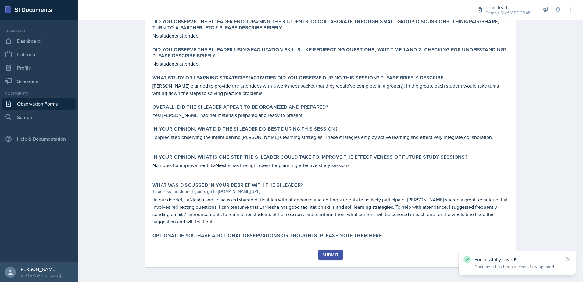
click at [322, 259] on button "Submit" at bounding box center [331, 255] width 24 height 10
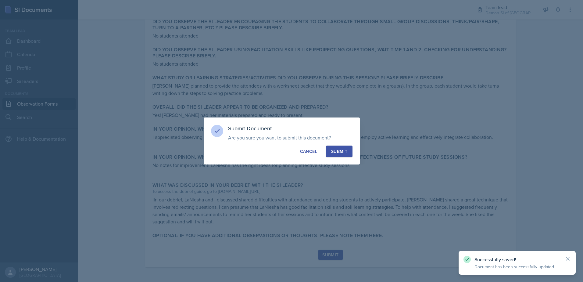
click at [346, 150] on div "Submit" at bounding box center [339, 151] width 16 height 6
radio input "true"
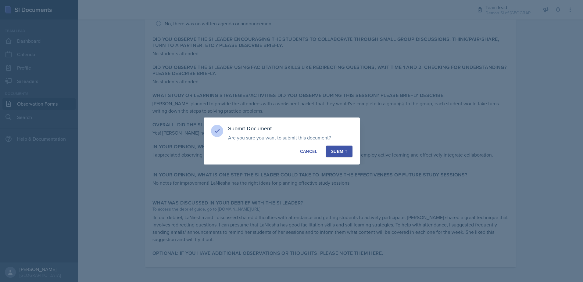
scroll to position [182, 0]
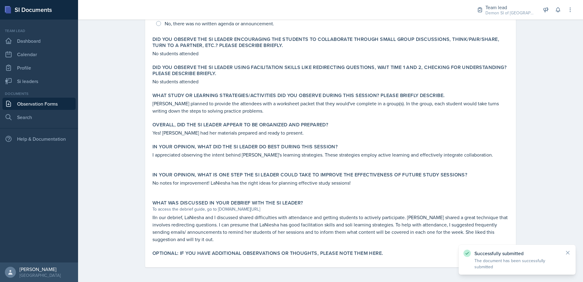
click at [36, 103] on link "Observation Forms" at bounding box center [38, 104] width 73 height 12
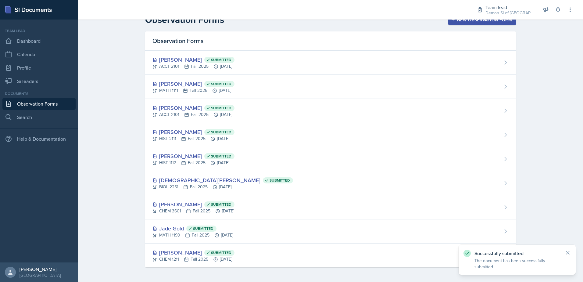
scroll to position [11, 0]
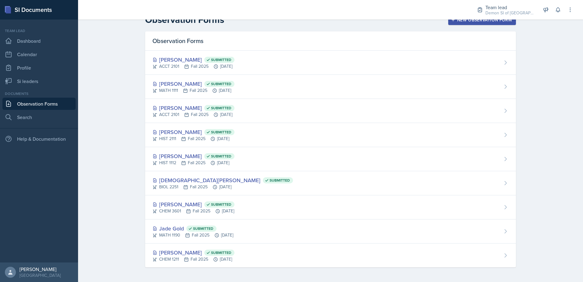
click at [74, 104] on link "Observation Forms" at bounding box center [38, 104] width 73 height 12
